Goal: Task Accomplishment & Management: Manage account settings

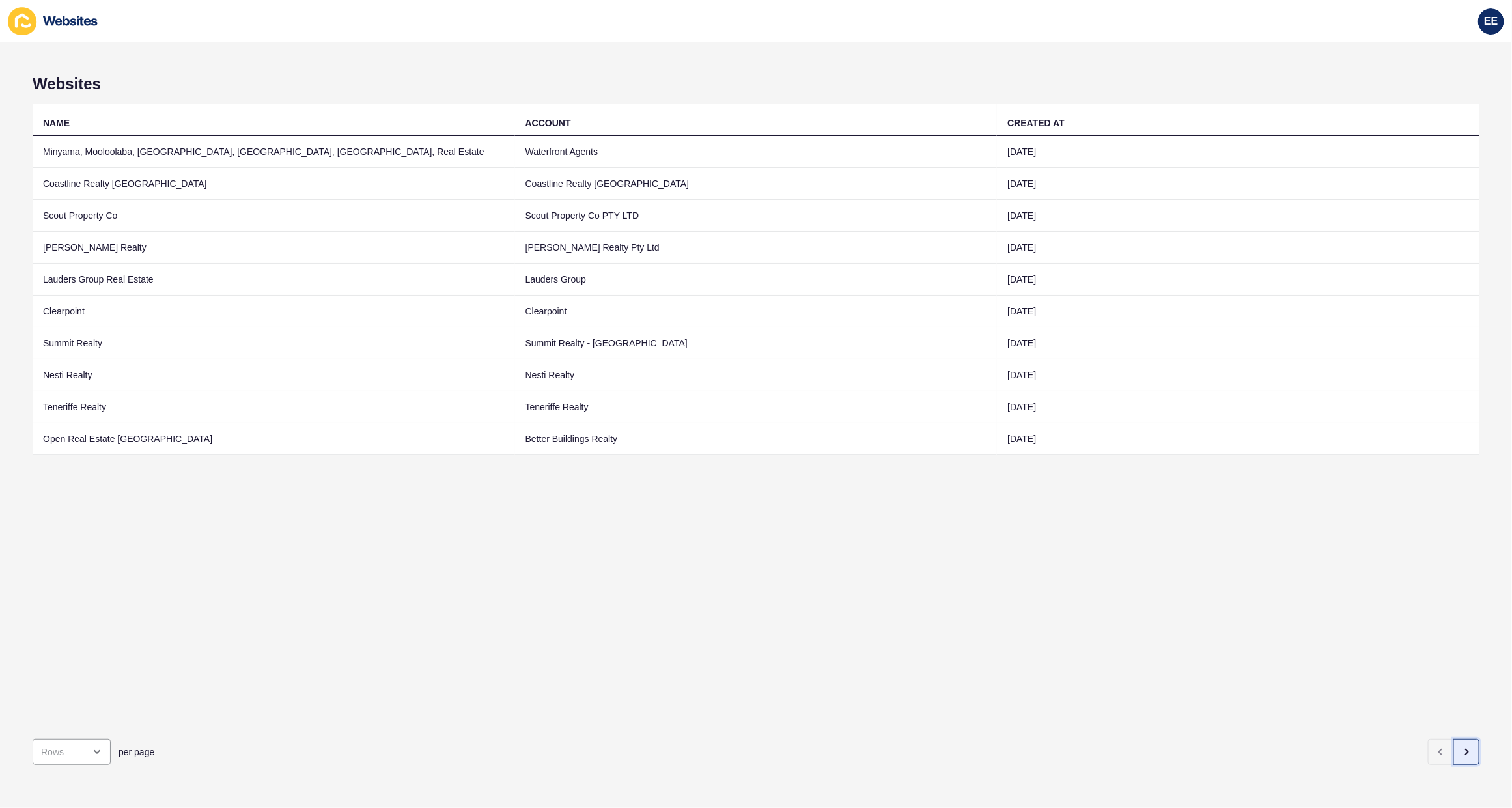
drag, startPoint x: 1455, startPoint y: 730, endPoint x: 1456, endPoint y: 737, distance: 7.1
click at [1456, 739] on button "button" at bounding box center [1466, 752] width 26 height 26
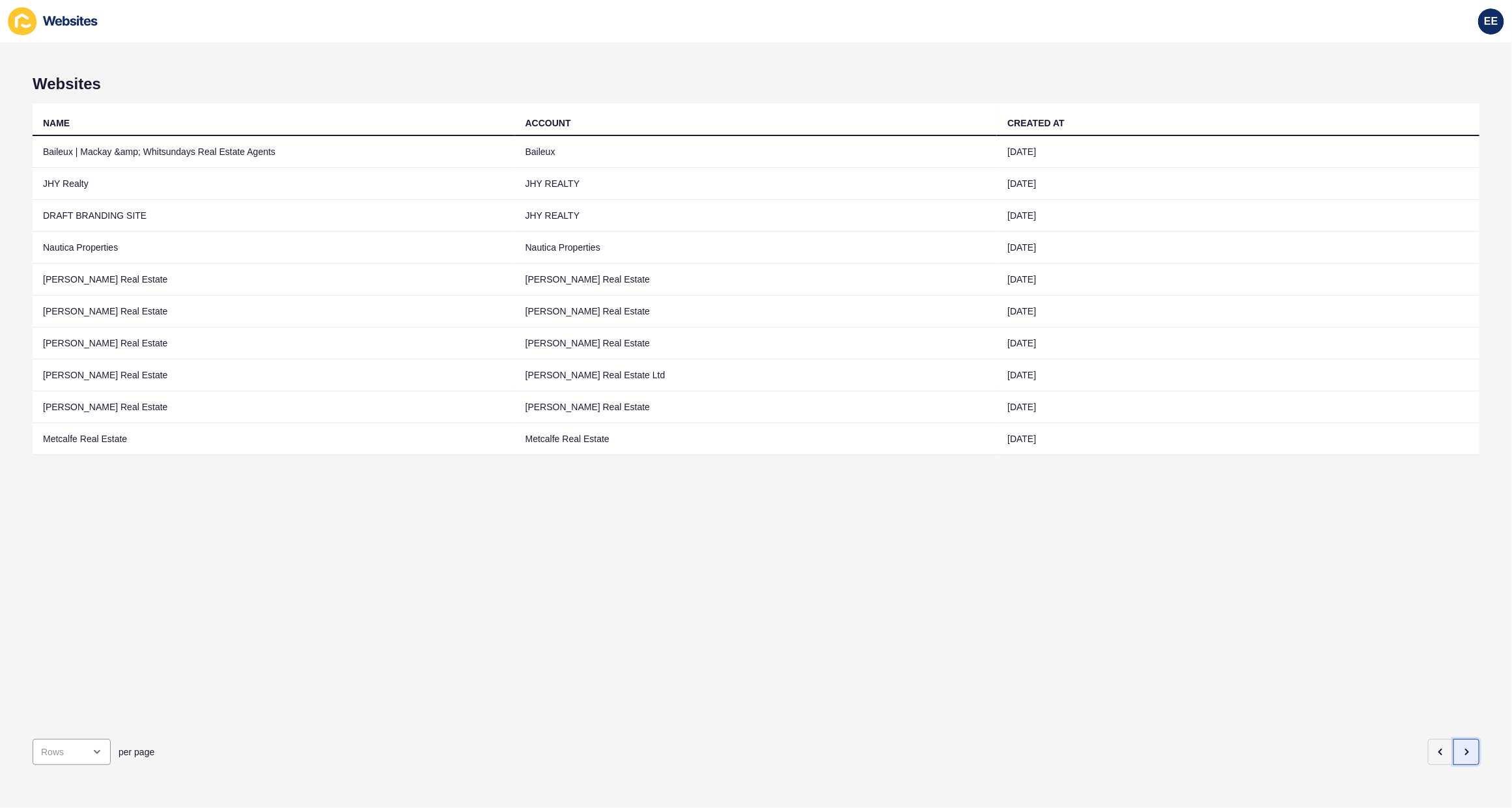
click at [1456, 745] on button "button" at bounding box center [1466, 752] width 26 height 26
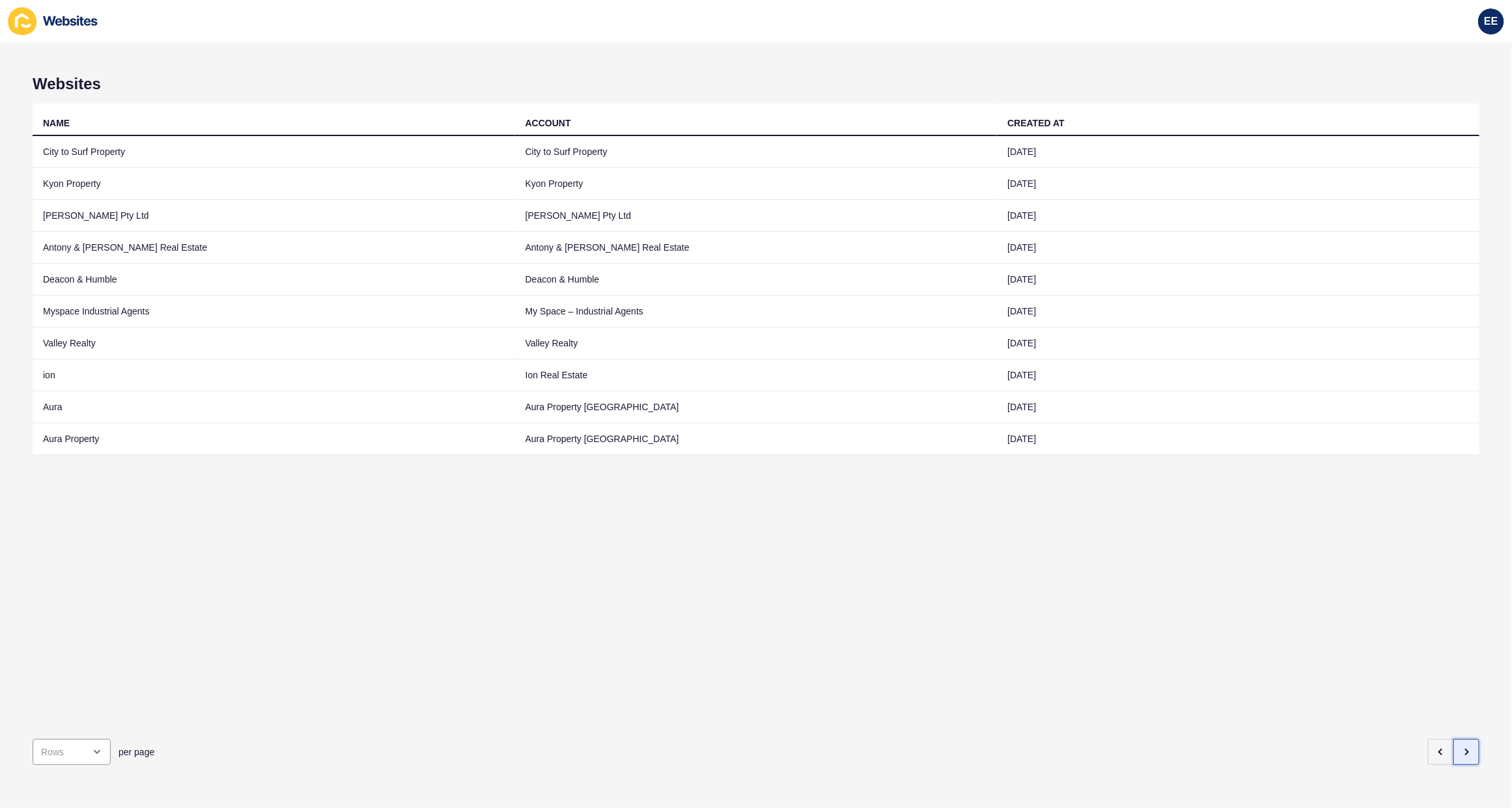
click at [1463, 744] on button "button" at bounding box center [1466, 752] width 26 height 26
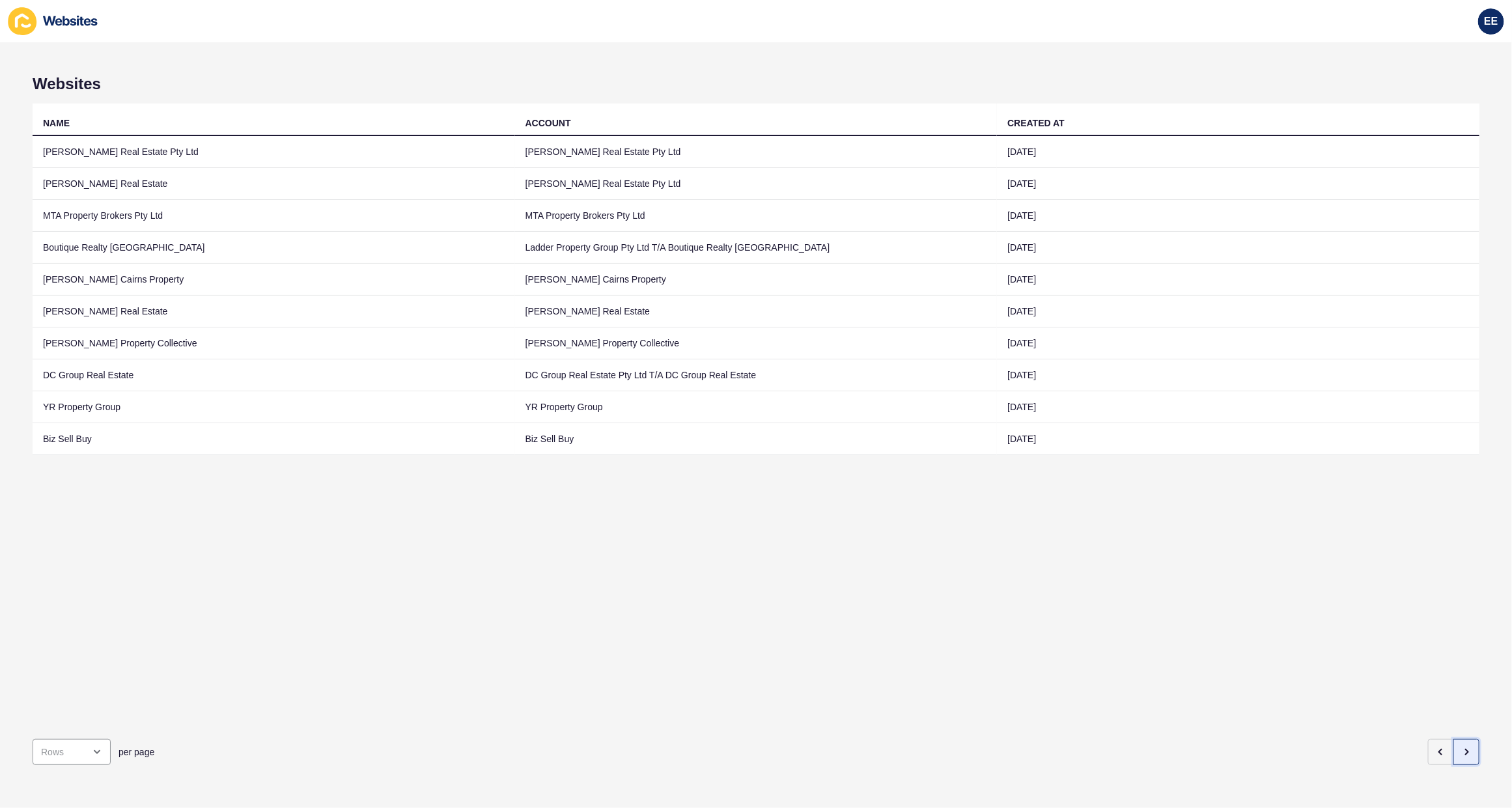
click at [1464, 739] on button "button" at bounding box center [1466, 752] width 26 height 26
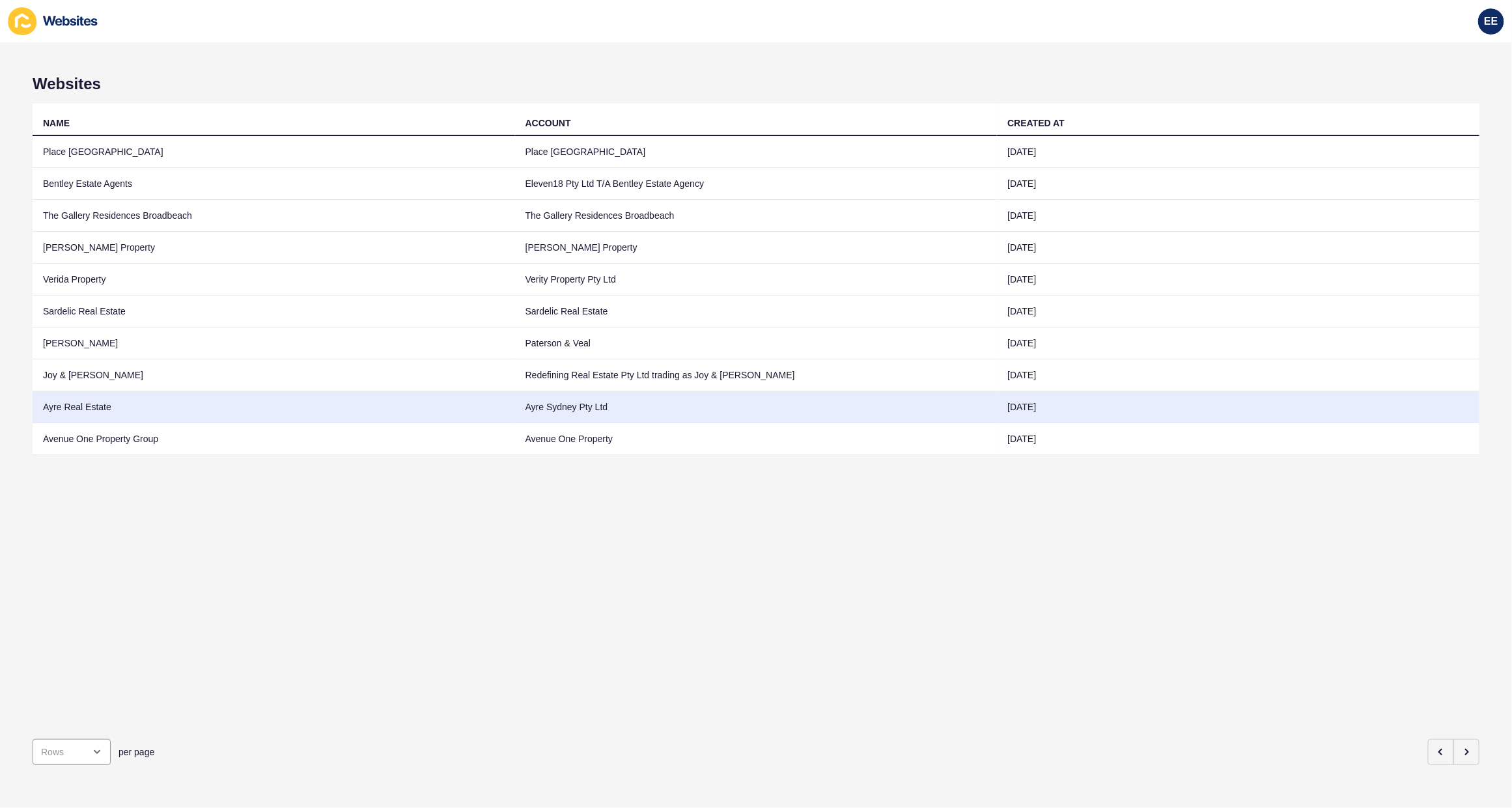
click at [75, 408] on td "Ayre Real Estate" at bounding box center [274, 407] width 482 height 32
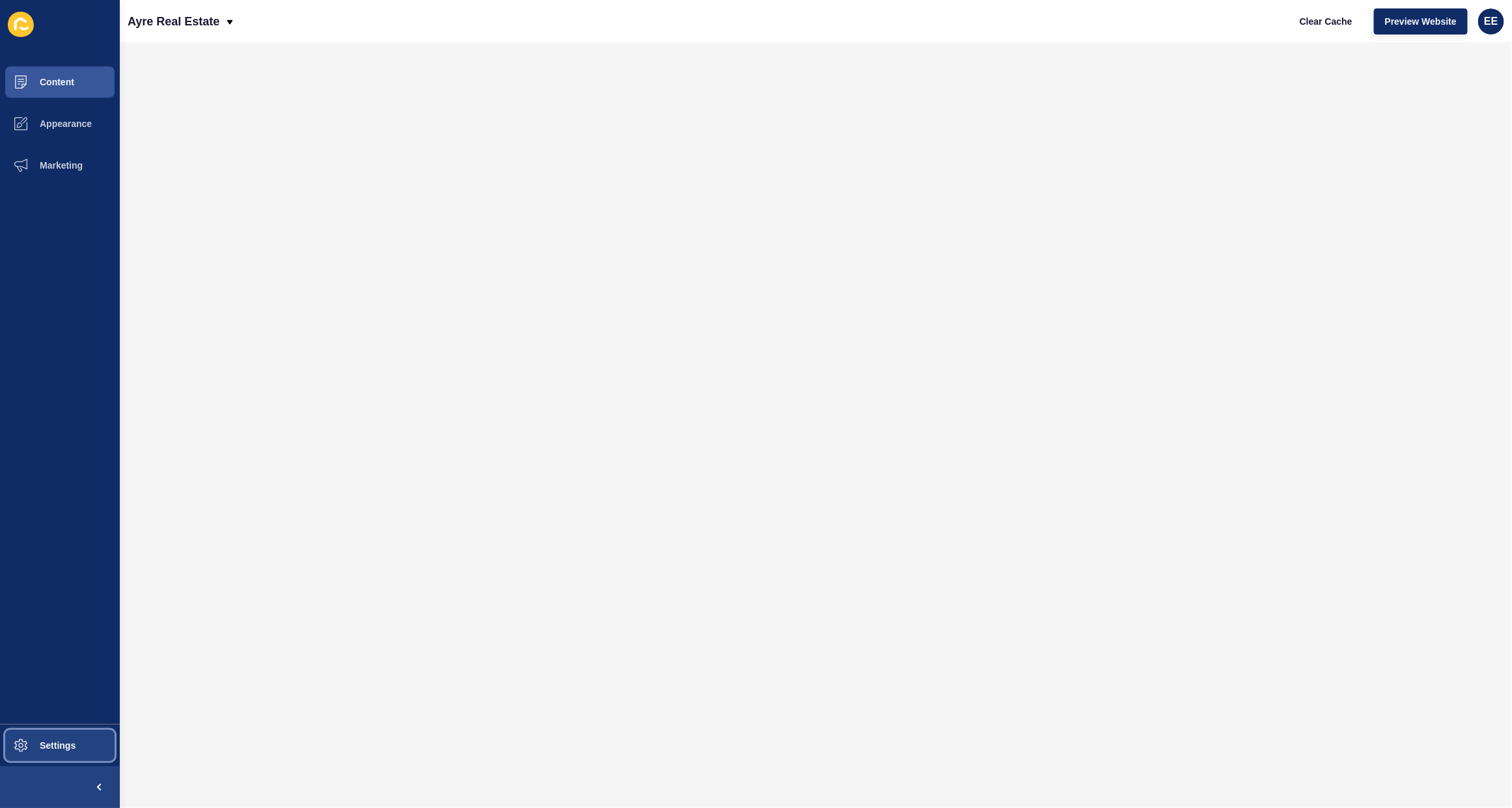
click at [47, 746] on span "Settings" at bounding box center [36, 745] width 77 height 10
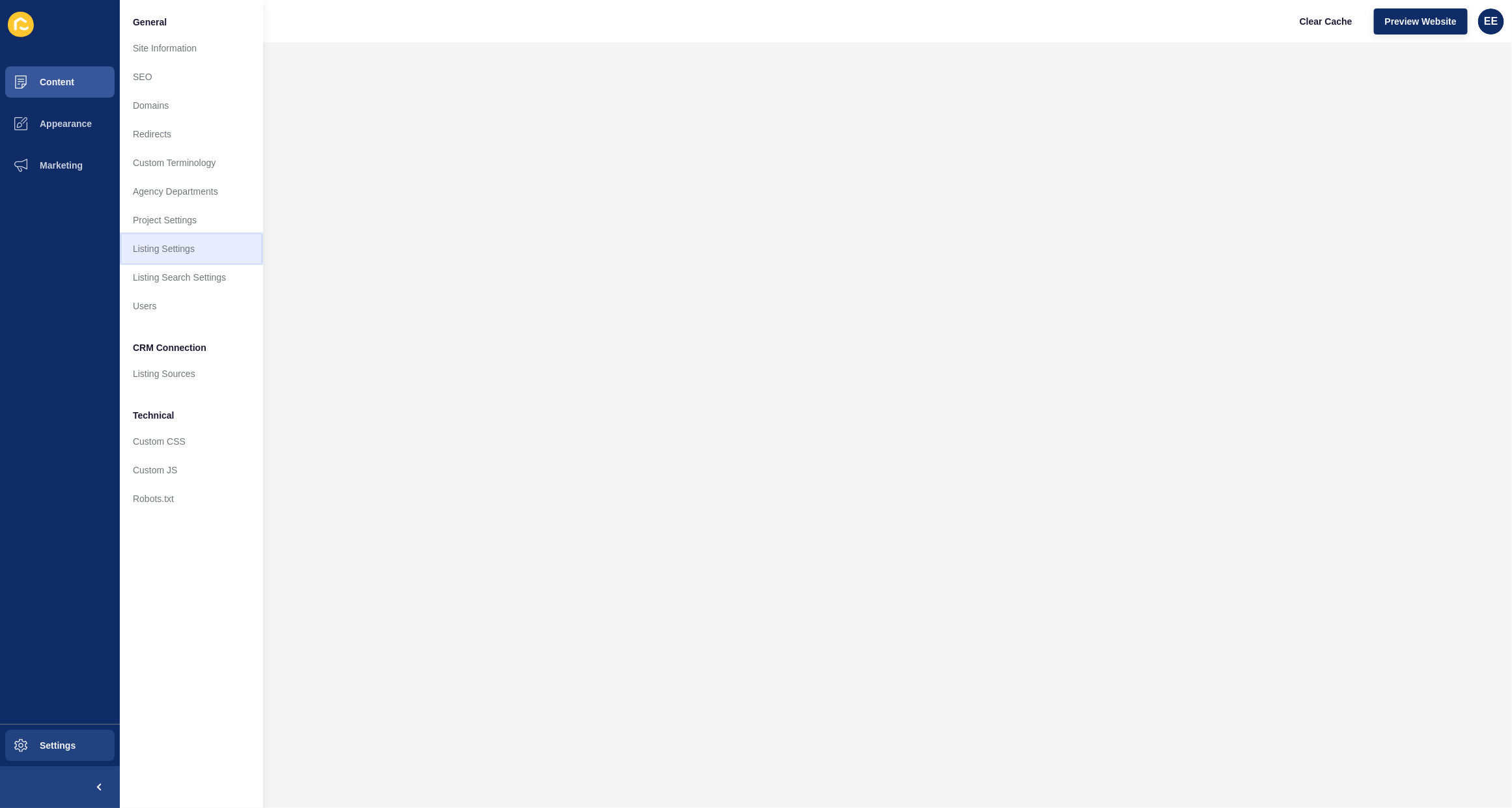
click at [167, 239] on link "Listing Settings" at bounding box center [191, 249] width 143 height 29
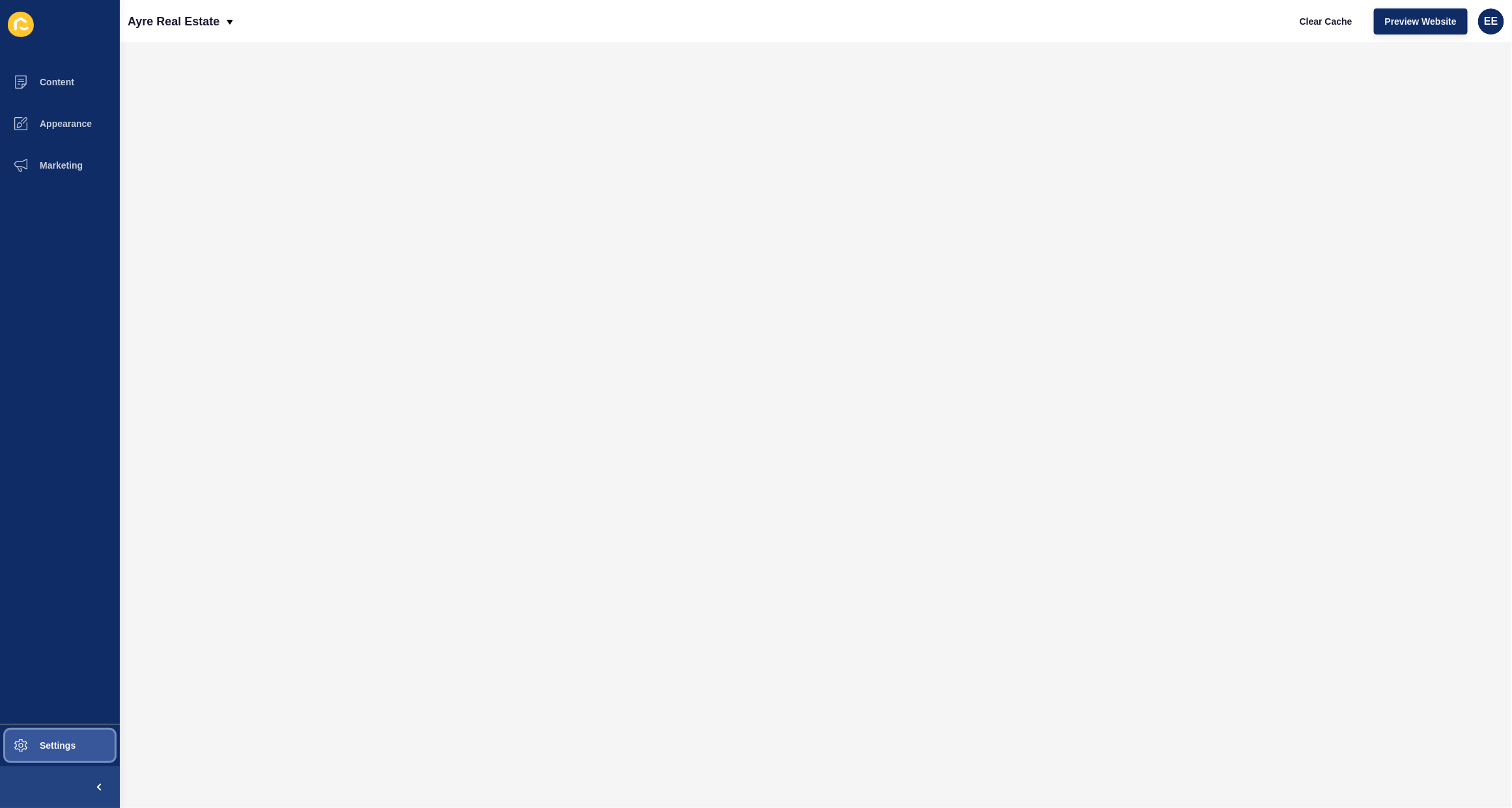
click at [61, 736] on button "Settings" at bounding box center [60, 745] width 120 height 42
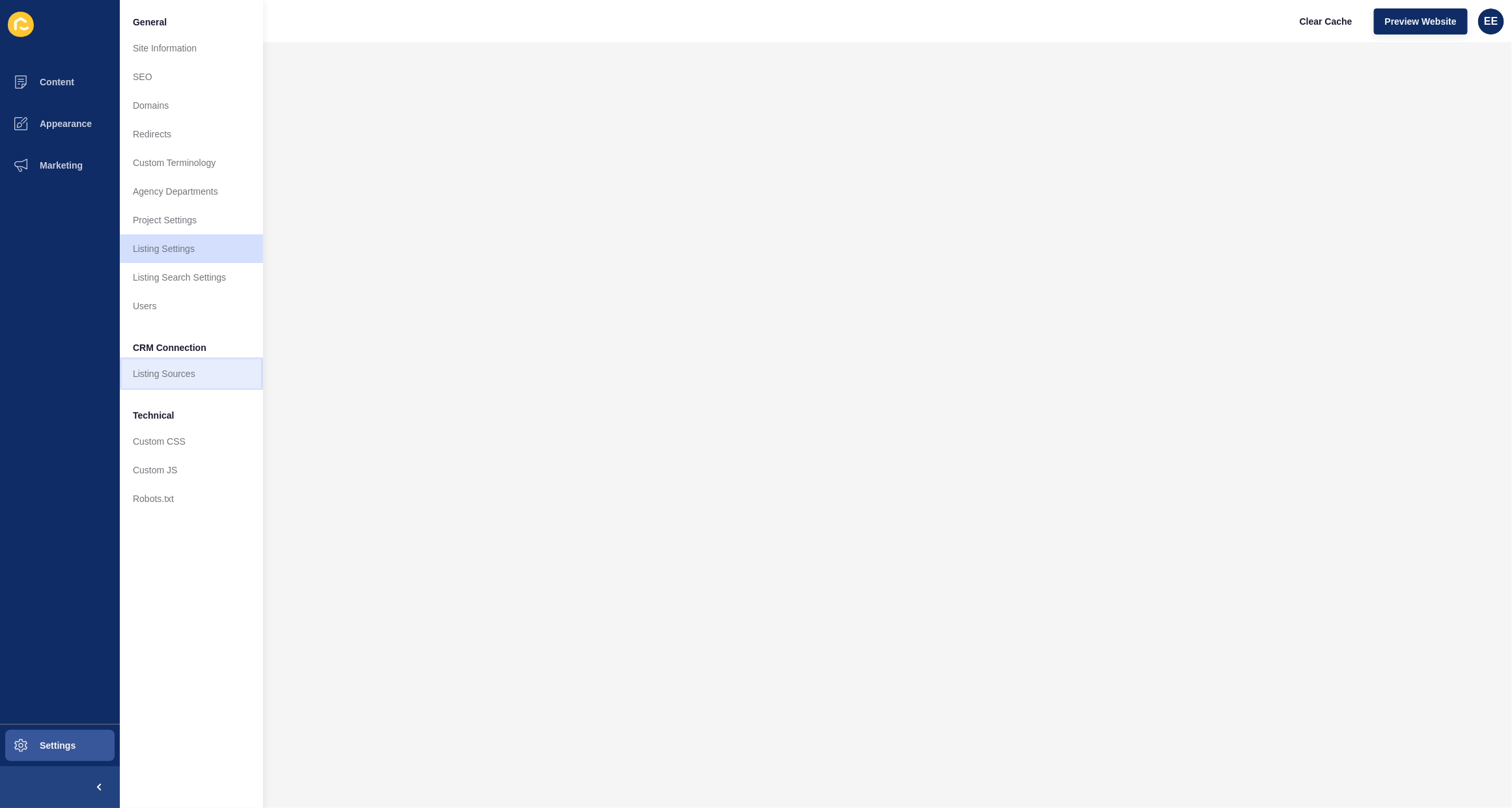
click at [153, 375] on link "Listing Sources" at bounding box center [191, 375] width 143 height 29
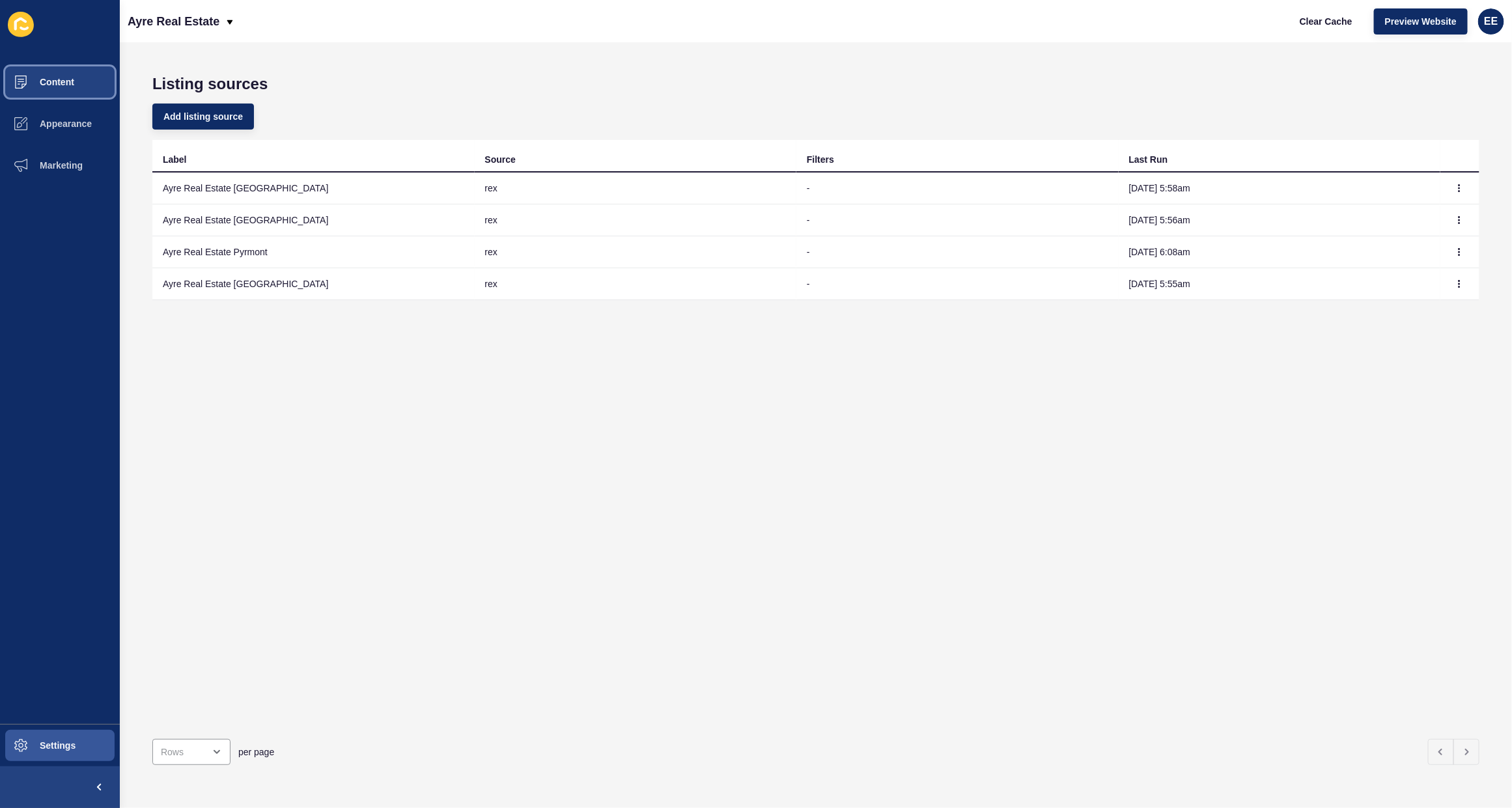
click at [26, 75] on icon at bounding box center [21, 82] width 13 height 13
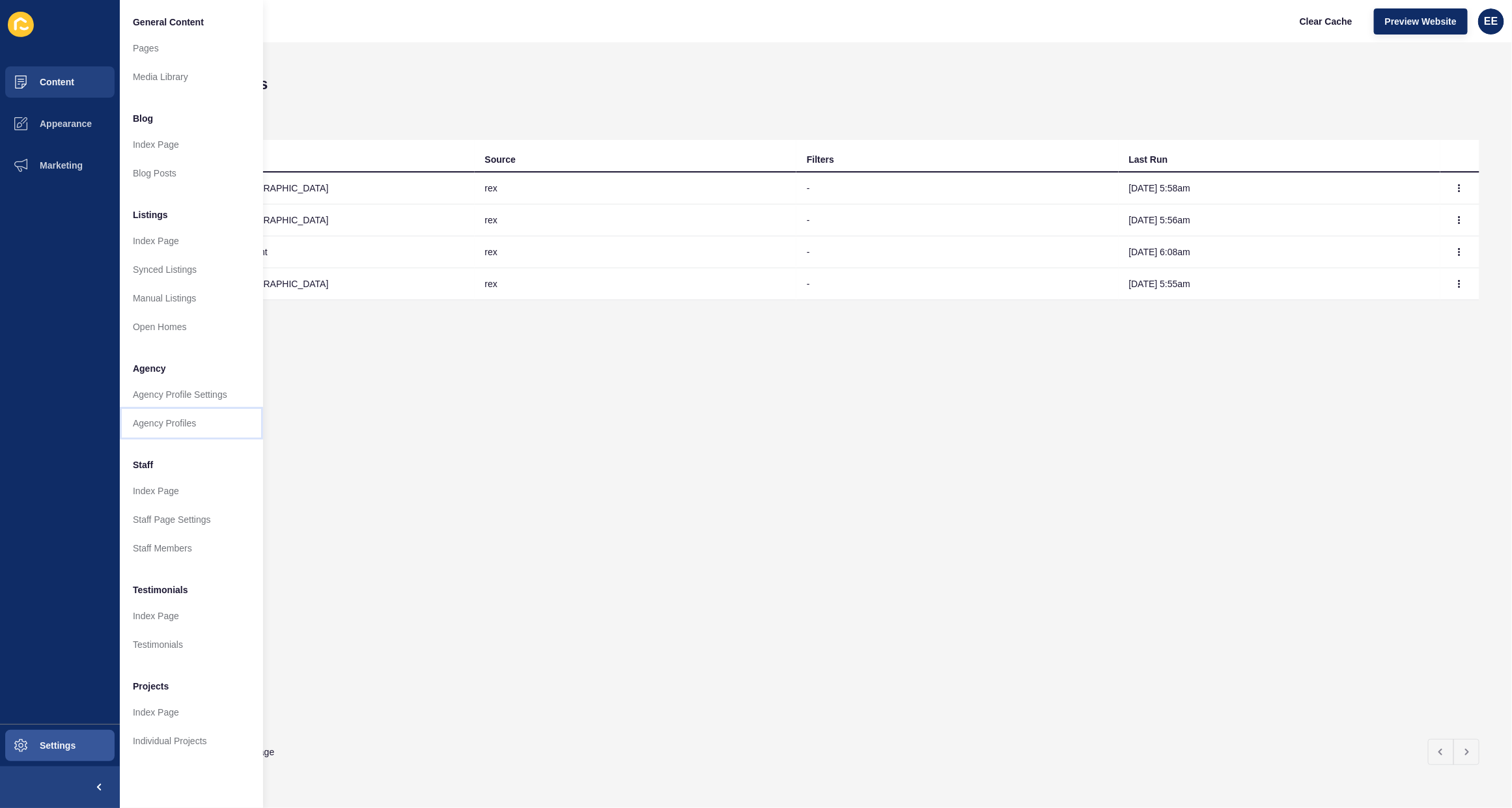
drag, startPoint x: 193, startPoint y: 421, endPoint x: 228, endPoint y: 424, distance: 35.1
click at [195, 421] on link "Agency Profiles" at bounding box center [191, 423] width 143 height 29
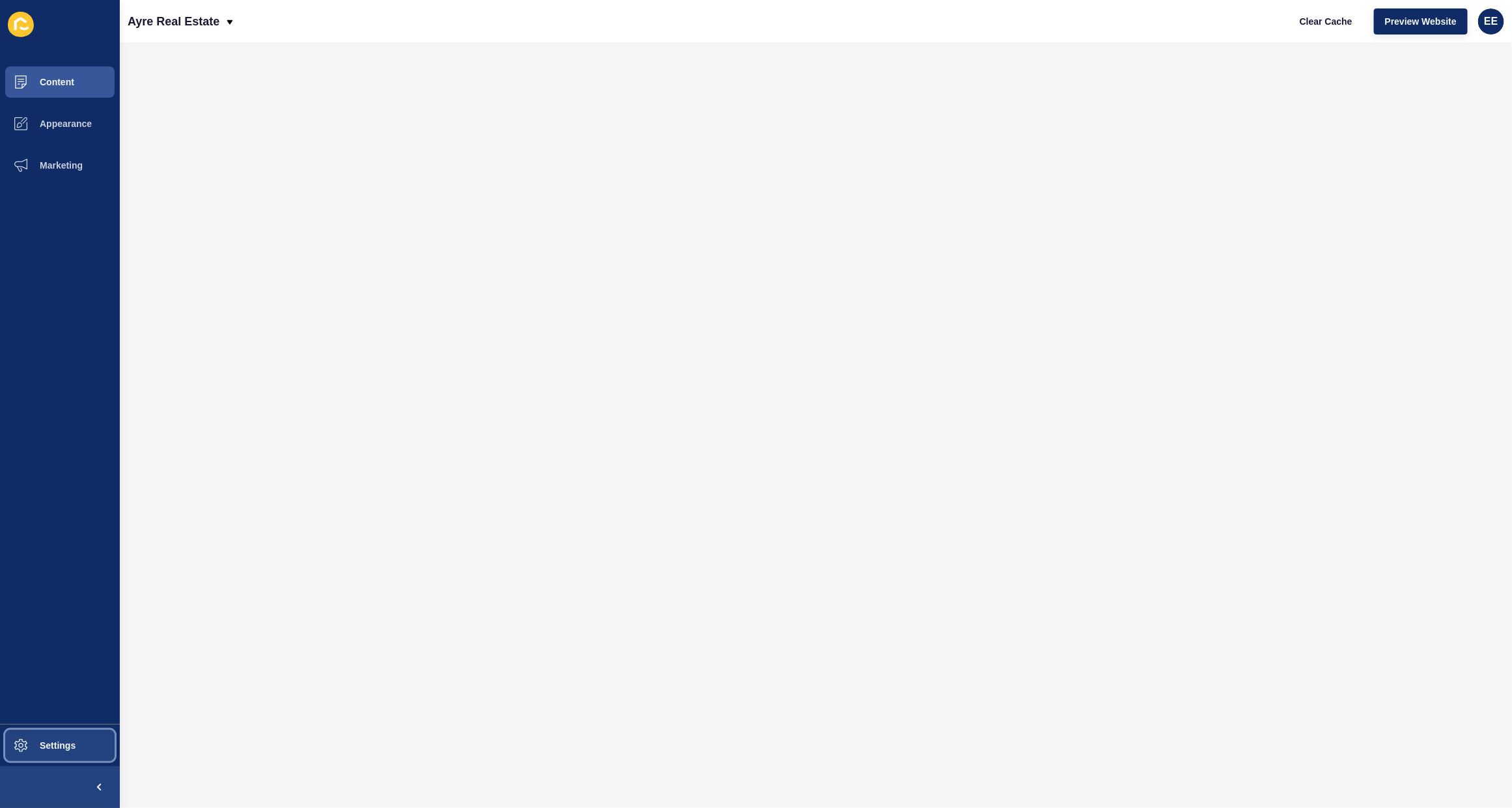
click at [41, 736] on span at bounding box center [21, 745] width 42 height 42
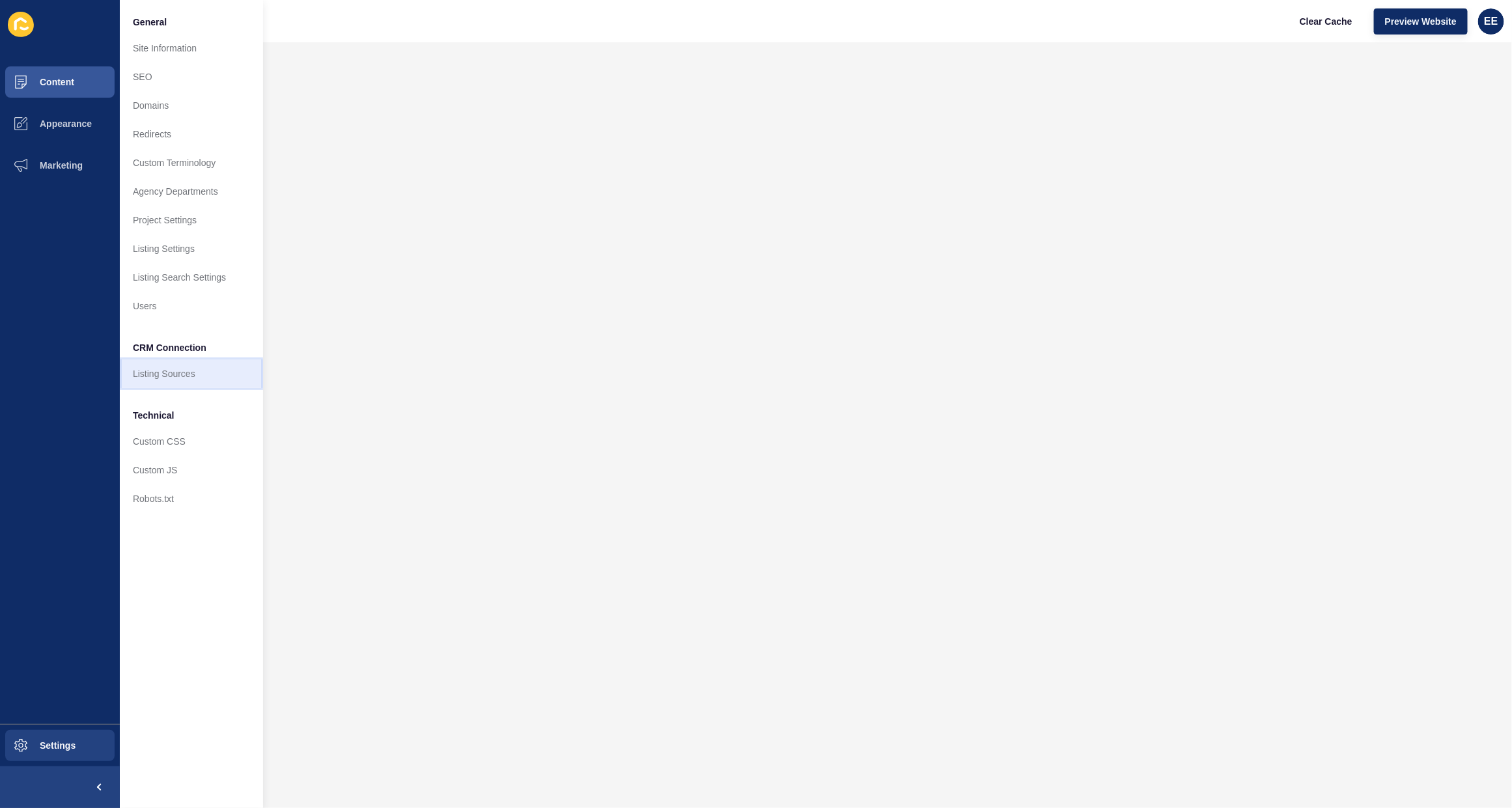
click at [125, 366] on link "Listing Sources" at bounding box center [191, 375] width 143 height 29
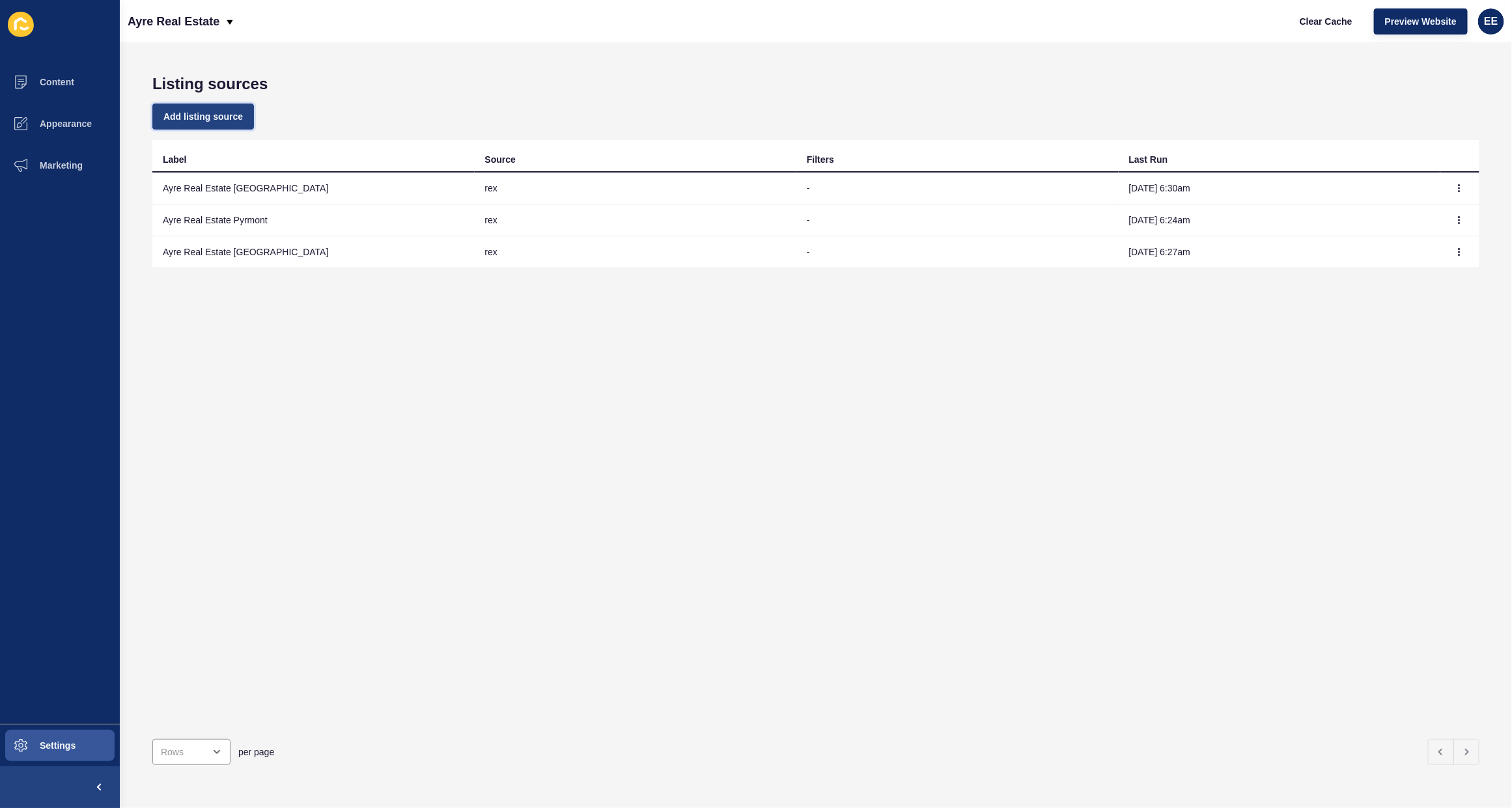
click at [196, 114] on span "Add listing source" at bounding box center [203, 116] width 80 height 13
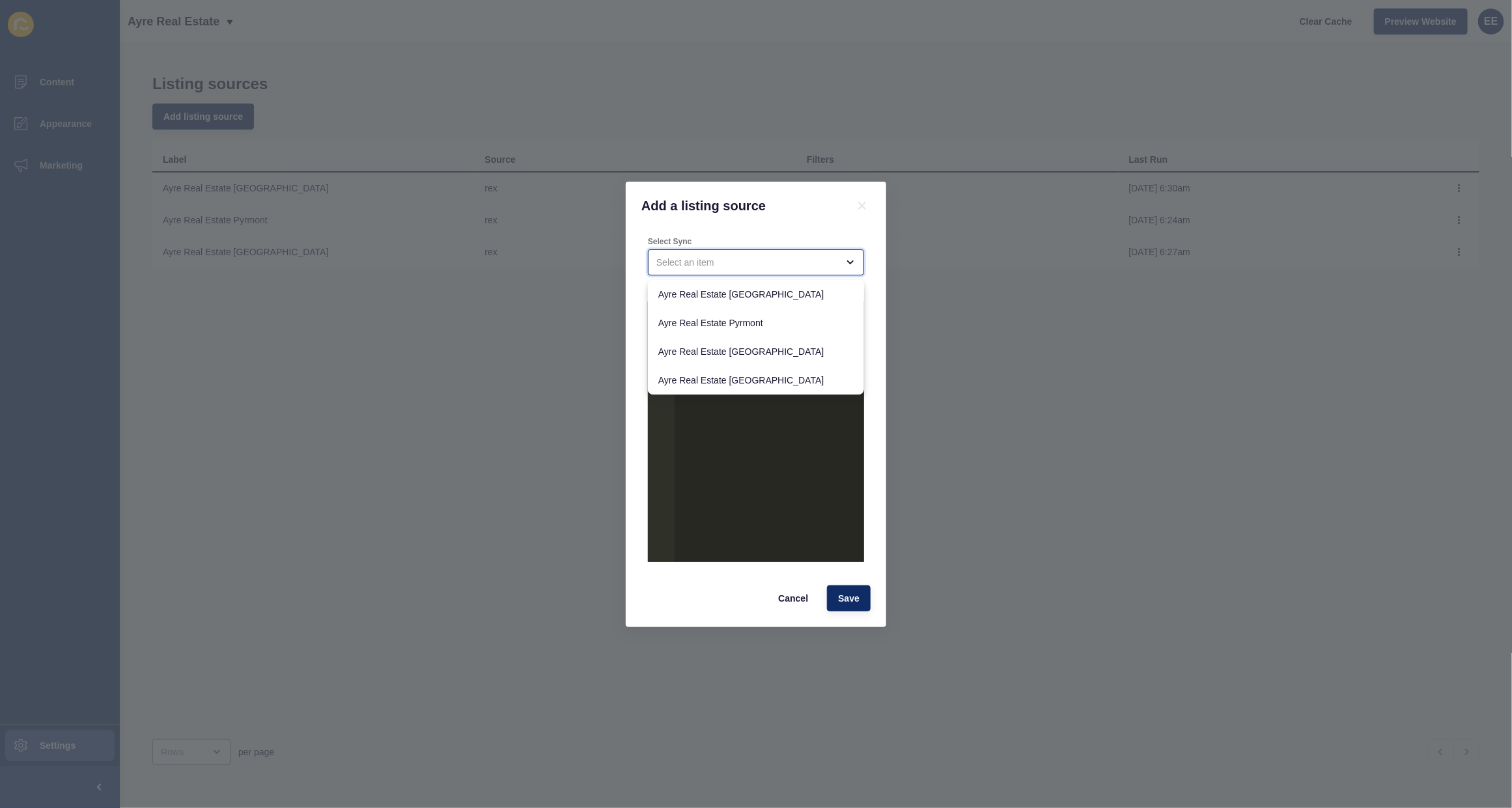
click at [773, 268] on div "close menu" at bounding box center [747, 262] width 181 height 13
click at [799, 378] on span "Ayre Real Estate [GEOGRAPHIC_DATA]" at bounding box center [755, 380] width 195 height 13
type input "Ayre Real Estate [GEOGRAPHIC_DATA]"
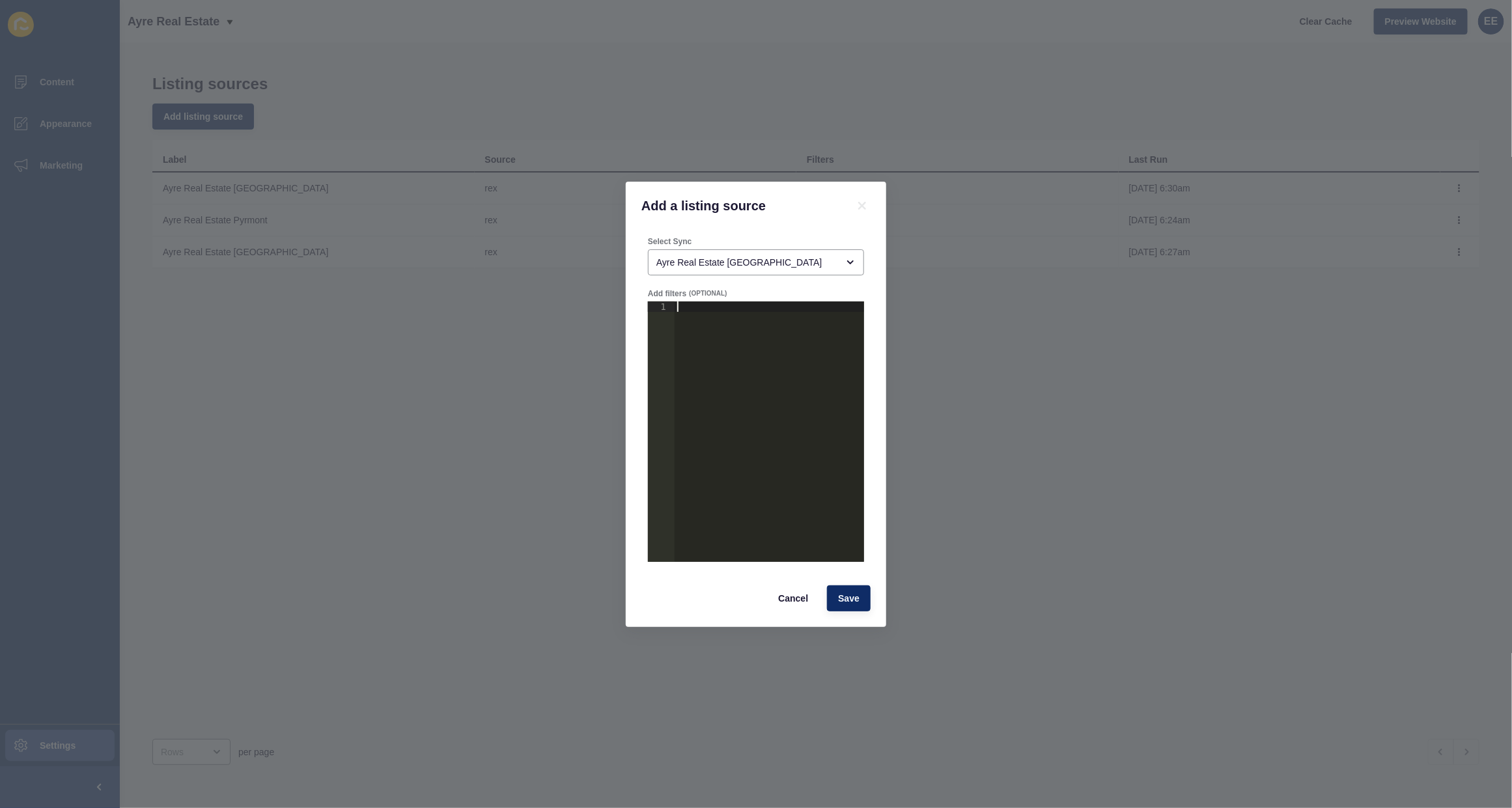
click at [796, 316] on div at bounding box center [769, 443] width 189 height 281
paste textarea "}"
type textarea "}"
click at [852, 596] on span "Save" at bounding box center [848, 599] width 22 height 13
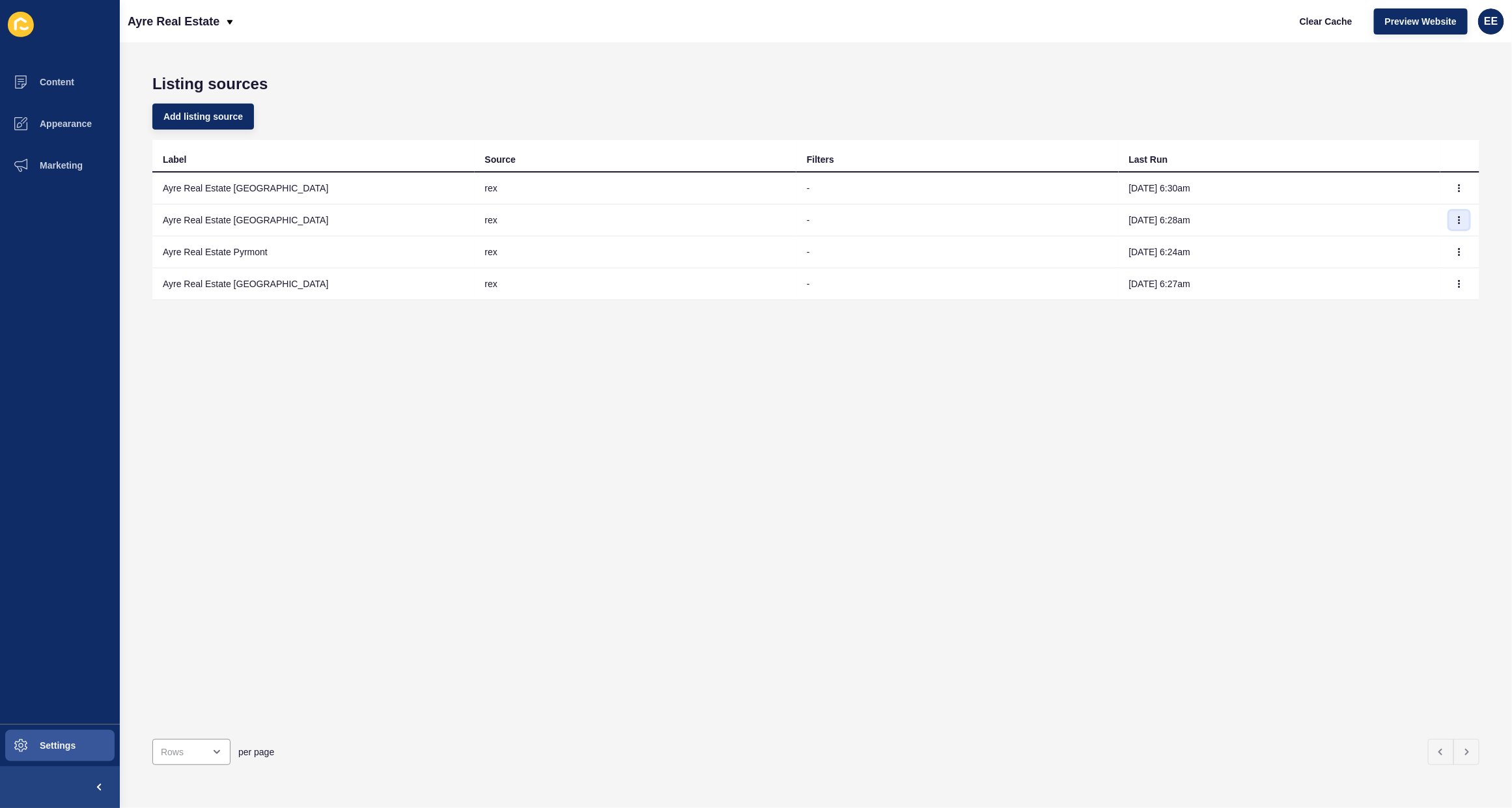
click at [1455, 216] on icon "button" at bounding box center [1459, 219] width 8 height 8
click at [1401, 248] on link "Sync now" at bounding box center [1411, 246] width 92 height 29
